Goal: Transaction & Acquisition: Purchase product/service

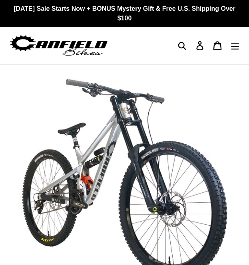
select select "highest-rating"
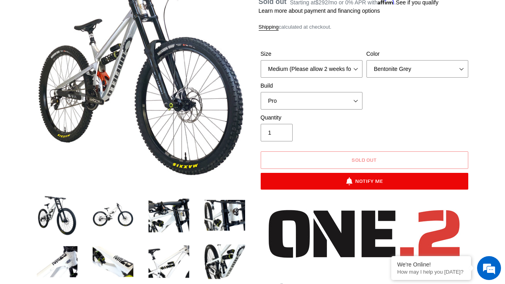
scroll to position [132, 0]
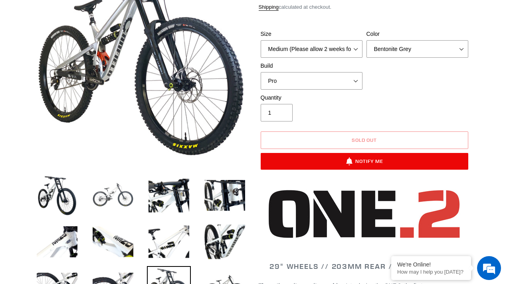
click at [121, 206] on img at bounding box center [113, 196] width 44 height 44
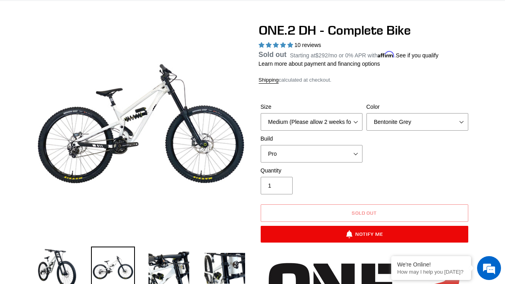
scroll to position [46, 0]
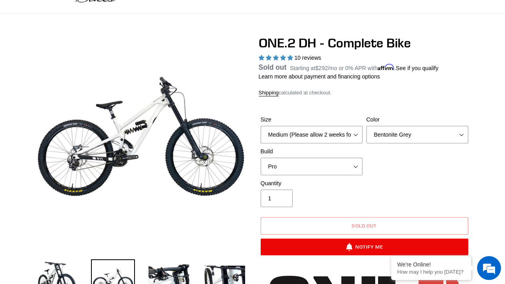
click at [248, 177] on div "Size Medium (Please allow 2 weeks for delivery) Large (Sold Out) Color Avalanch…" at bounding box center [364, 148] width 211 height 64
click at [248, 168] on select "Core Pro" at bounding box center [312, 167] width 102 height 18
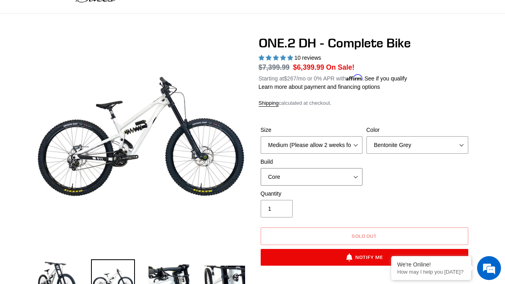
click at [248, 178] on select "Core Pro" at bounding box center [312, 177] width 102 height 18
click at [248, 168] on select "Core Pro" at bounding box center [312, 177] width 102 height 18
click at [248, 184] on select "Core Pro" at bounding box center [312, 177] width 102 height 18
click at [248, 168] on select "Core Pro" at bounding box center [312, 177] width 102 height 18
click at [248, 174] on select "Core Pro" at bounding box center [312, 177] width 102 height 18
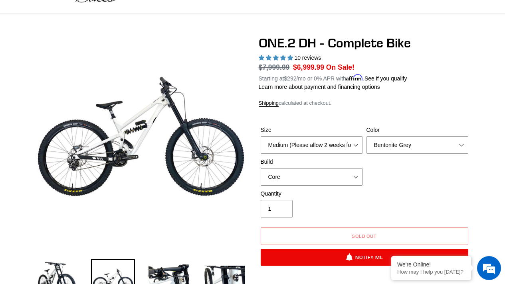
click at [248, 168] on select "Core Pro" at bounding box center [312, 177] width 102 height 18
click at [248, 172] on select "Core Pro" at bounding box center [312, 177] width 102 height 18
select select "Pro"
click at [248, 168] on select "Core Pro" at bounding box center [312, 177] width 102 height 18
